Goal: Navigation & Orientation: Find specific page/section

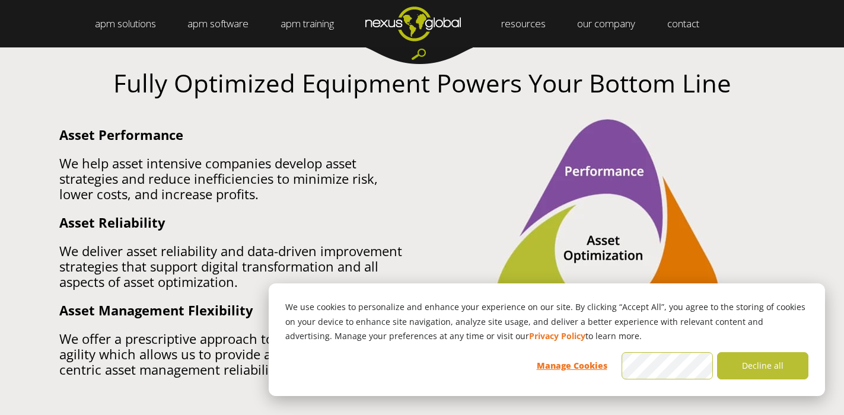
scroll to position [712, 0]
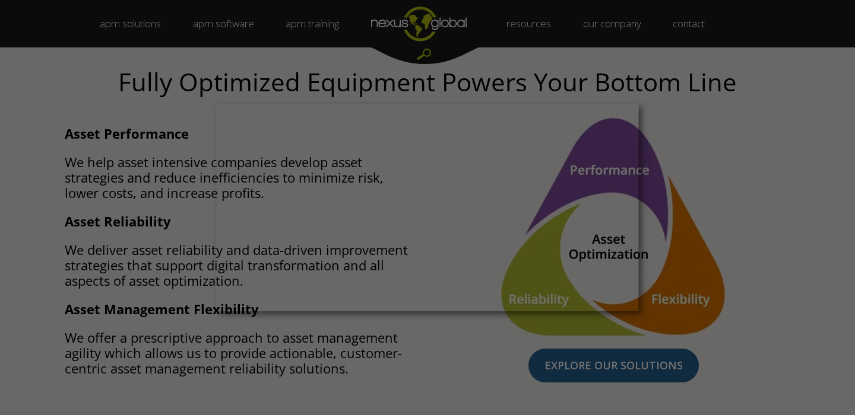
click at [729, 304] on div at bounding box center [431, 210] width 863 height 420
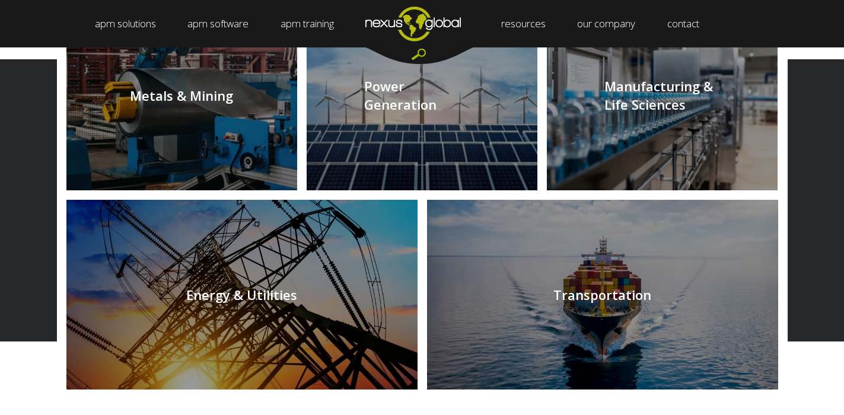
scroll to position [1246, 0]
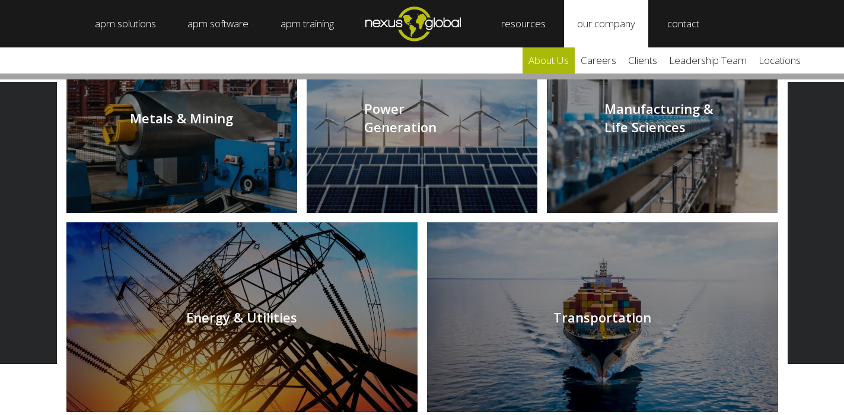
click at [552, 55] on link "about us" at bounding box center [549, 60] width 52 height 26
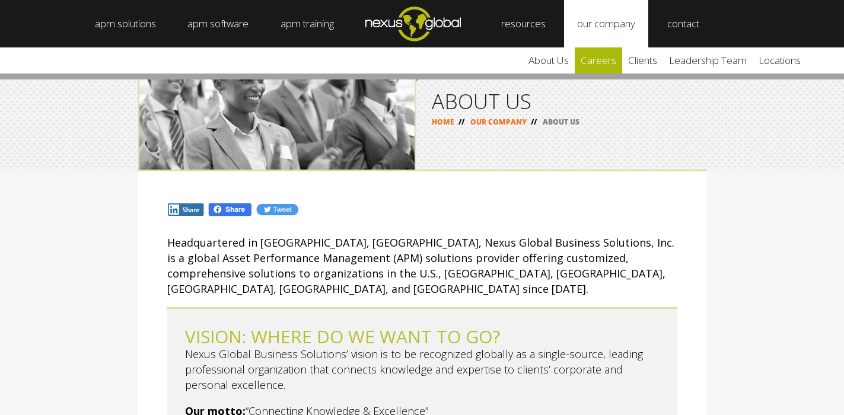
click at [594, 61] on link "careers" at bounding box center [598, 60] width 47 height 26
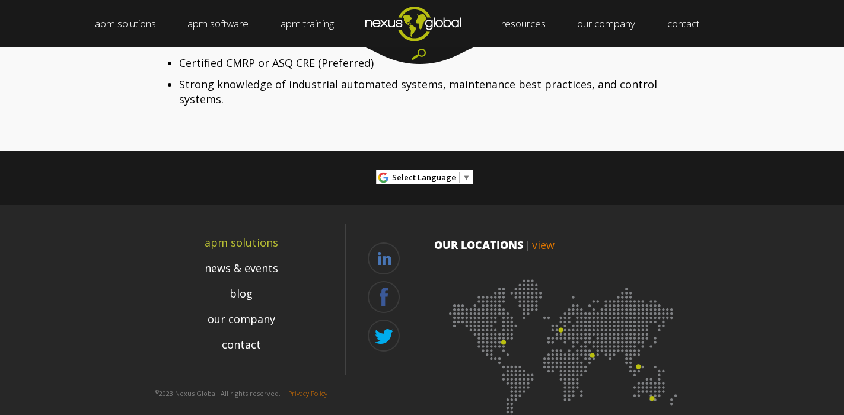
scroll to position [1938, 0]
